Goal: Transaction & Acquisition: Subscribe to service/newsletter

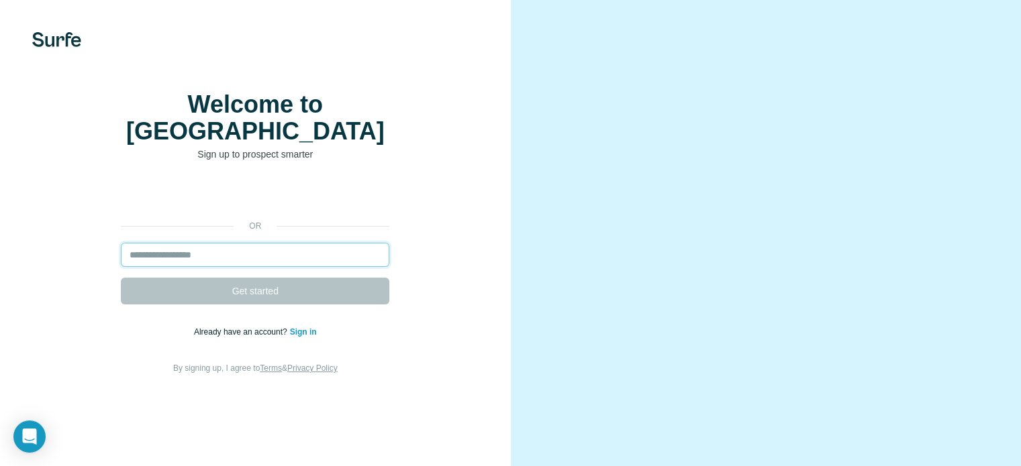
drag, startPoint x: 0, startPoint y: 0, endPoint x: 227, endPoint y: 281, distance: 361.2
click at [227, 267] on input "email" at bounding box center [255, 255] width 268 height 24
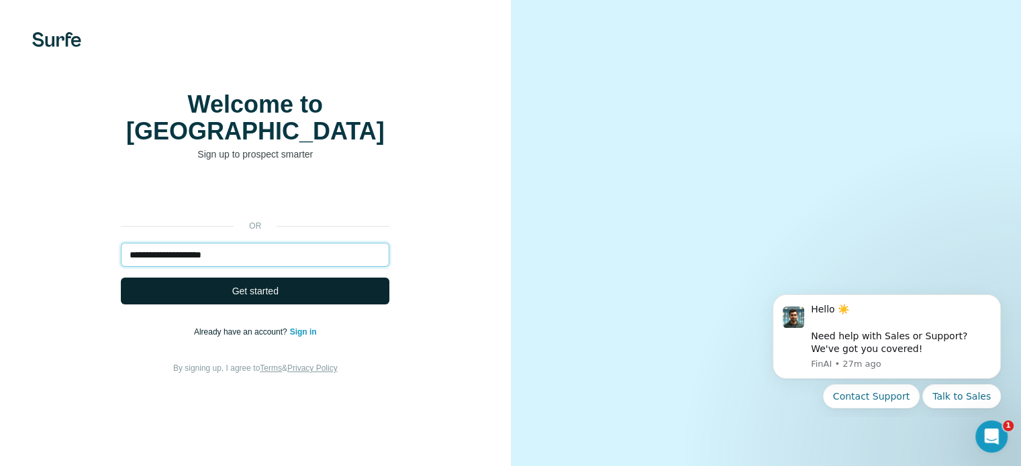
type input "**********"
click at [243, 298] on span "Get started" at bounding box center [255, 291] width 46 height 13
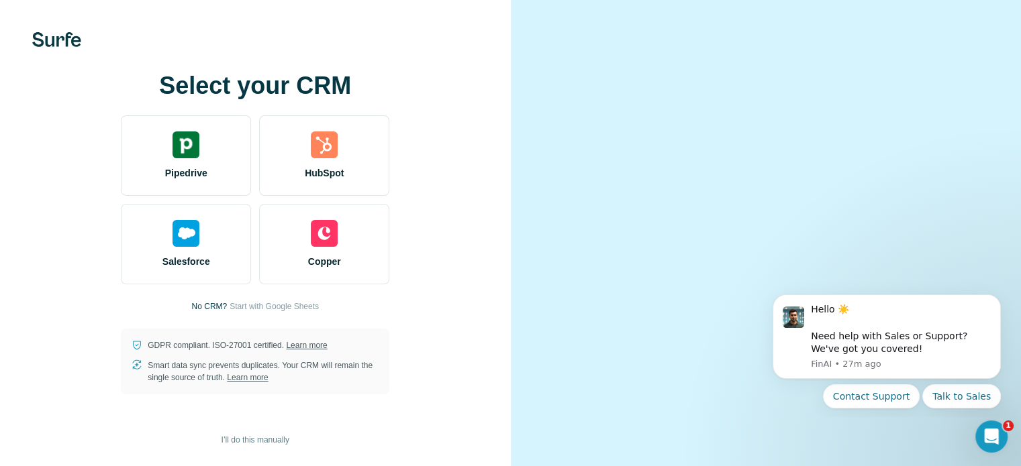
scroll to position [83, 0]
click at [281, 301] on span "Start with Google Sheets" at bounding box center [273, 307] width 89 height 12
